Goal: Task Accomplishment & Management: Complete application form

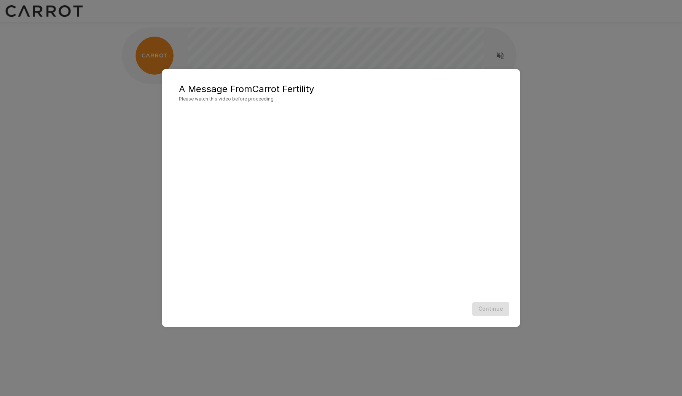
click at [446, 303] on div "Continue" at bounding box center [341, 309] width 343 height 20
click at [482, 308] on button "Continue" at bounding box center [491, 309] width 37 height 14
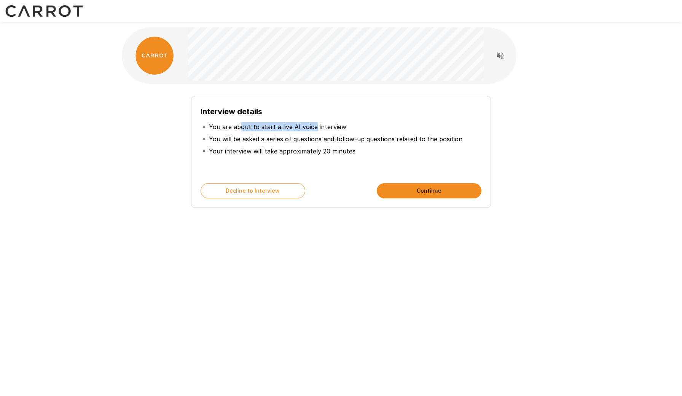
drag, startPoint x: 312, startPoint y: 128, endPoint x: 240, endPoint y: 124, distance: 72.9
click at [240, 124] on p "You are about to start a live AI voice interview" at bounding box center [277, 126] width 137 height 9
drag, startPoint x: 233, startPoint y: 149, endPoint x: 318, endPoint y: 151, distance: 84.9
click at [318, 151] on p "Your interview will take approximately 20 minutes" at bounding box center [282, 151] width 147 height 9
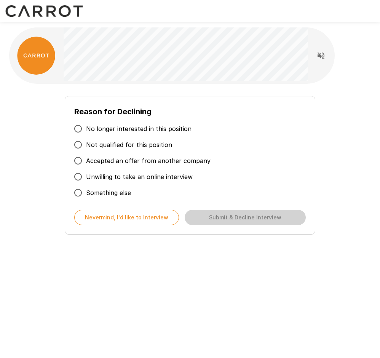
click at [113, 197] on span "Something else" at bounding box center [108, 192] width 45 height 9
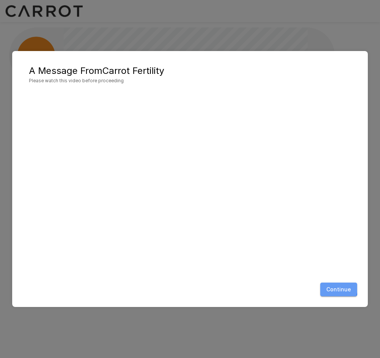
click at [331, 287] on button "Continue" at bounding box center [338, 290] width 37 height 14
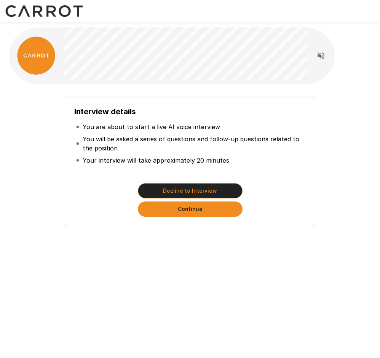
click at [195, 190] on button "Decline to Interview" at bounding box center [190, 190] width 105 height 15
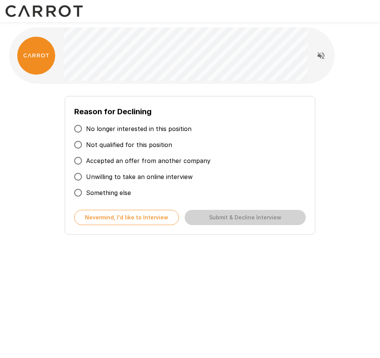
click at [117, 194] on span "Something else" at bounding box center [108, 192] width 45 height 9
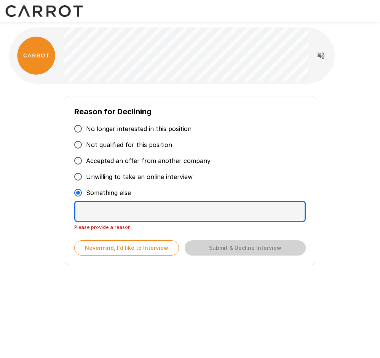
click at [128, 211] on textarea at bounding box center [189, 211] width 231 height 21
type textarea "*"
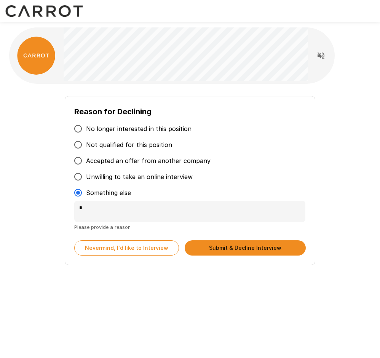
type textarea "*"
click at [220, 243] on button "Submit & Decline Interview" at bounding box center [245, 247] width 121 height 15
